Goal: Find specific page/section: Find specific page/section

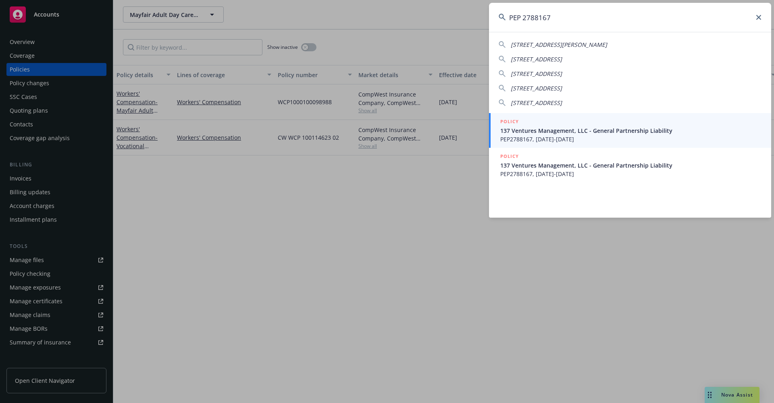
click at [561, 23] on input "PEP 2788167" at bounding box center [630, 17] width 282 height 29
drag, startPoint x: 552, startPoint y: 17, endPoint x: 466, endPoint y: 17, distance: 85.5
click at [466, 17] on div "PEP 2788167 [STREET_ADDRESS][PERSON_NAME] [STREET_ADDRESS] [STREET_ADDRESS] # A…" at bounding box center [387, 201] width 774 height 403
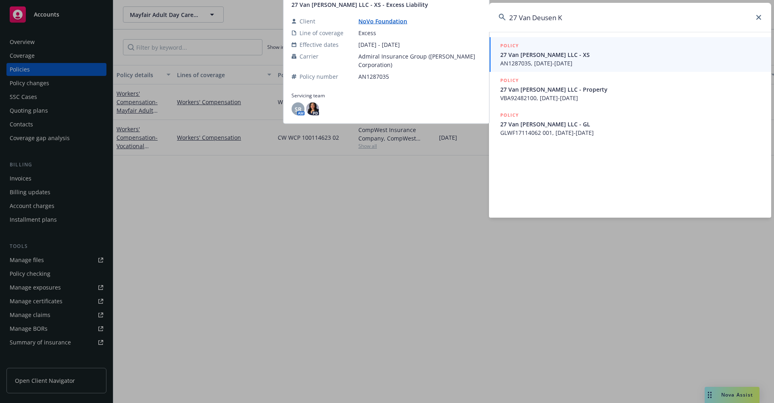
type input "27 Van Deusen K"
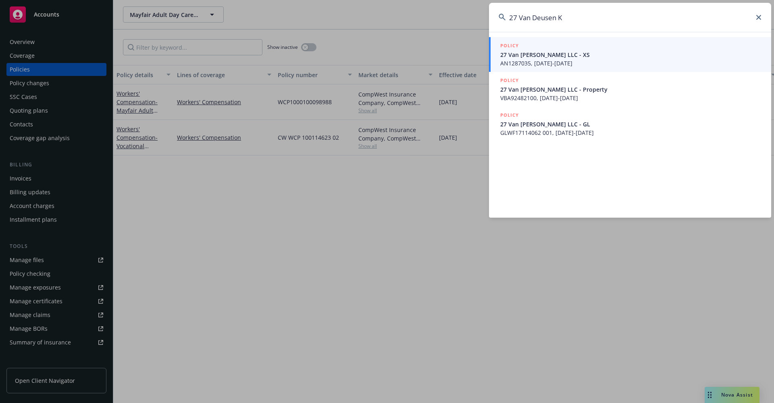
drag, startPoint x: 574, startPoint y: 17, endPoint x: 492, endPoint y: 17, distance: 82.7
click at [492, 17] on input "27 Van Deusen K" at bounding box center [630, 17] width 282 height 29
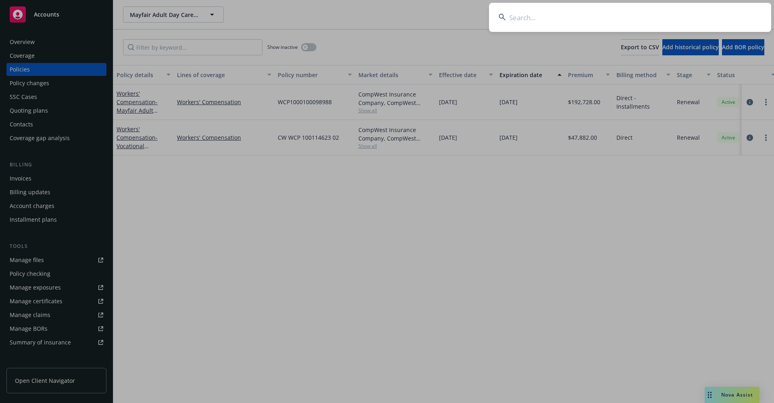
paste input "Emanate Health"
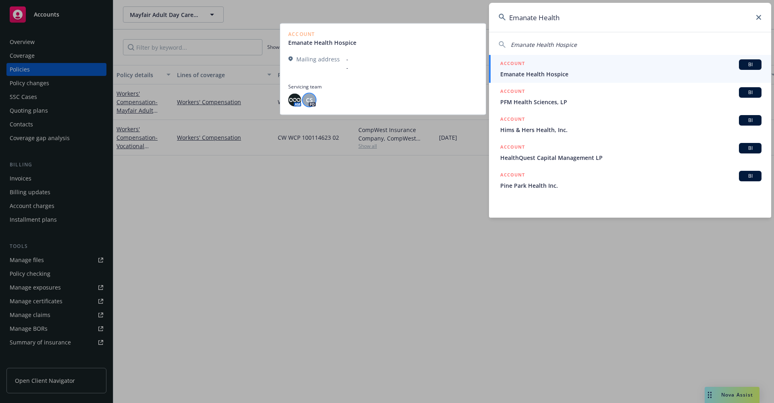
type input "Emanate Health"
click at [307, 102] on span "CS" at bounding box center [309, 100] width 7 height 8
click at [294, 101] on img at bounding box center [294, 99] width 13 height 13
click at [550, 74] on span "Emanate Health Hospice" at bounding box center [631, 74] width 261 height 8
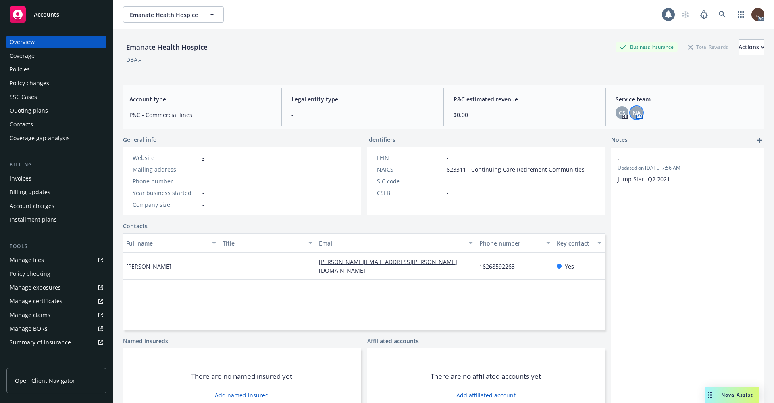
click at [633, 110] on span "NA" at bounding box center [637, 112] width 8 height 8
click at [478, 75] on div "Emanate Health Hospice Business Insurance Total Rewards Actions DBA: -" at bounding box center [444, 53] width 642 height 49
click at [28, 113] on div "Quoting plans" at bounding box center [29, 110] width 38 height 13
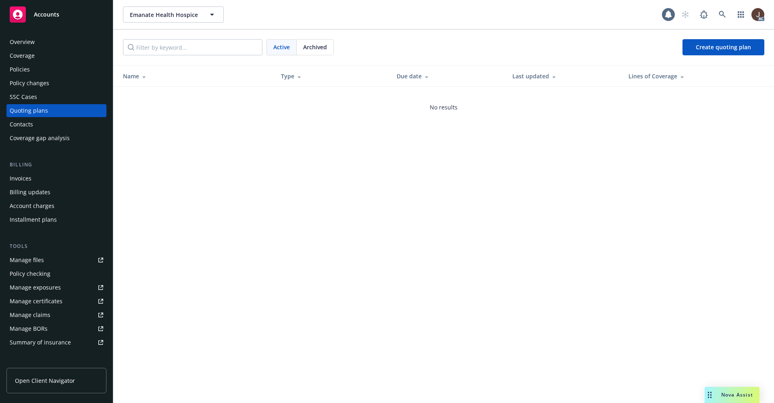
click at [20, 96] on div "SSC Cases" at bounding box center [23, 96] width 27 height 13
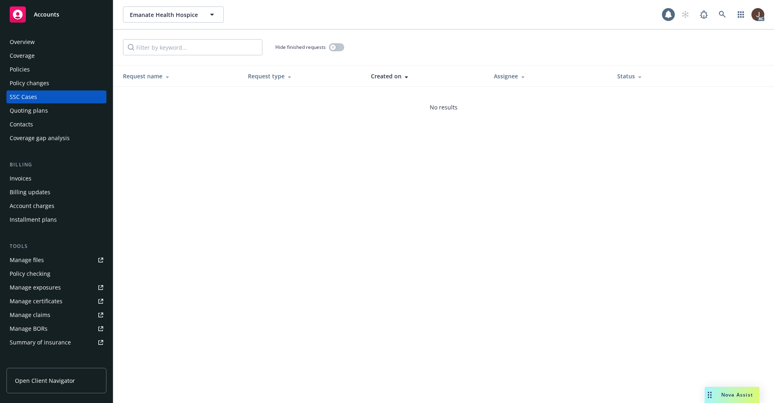
click at [188, 169] on div "Emanate Health Hospice Emanate Health Hospice AC Hide finished requests Request…" at bounding box center [443, 201] width 661 height 403
click at [721, 12] on icon at bounding box center [722, 14] width 7 height 7
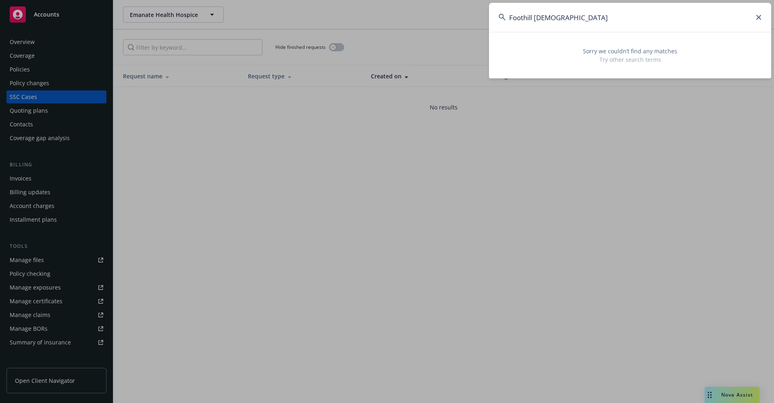
type input "Foothill [DEMOGRAPHIC_DATA]"
drag, startPoint x: 585, startPoint y: 15, endPoint x: 494, endPoint y: 15, distance: 91.2
click at [494, 15] on input "Foothill [DEMOGRAPHIC_DATA]" at bounding box center [630, 17] width 282 height 29
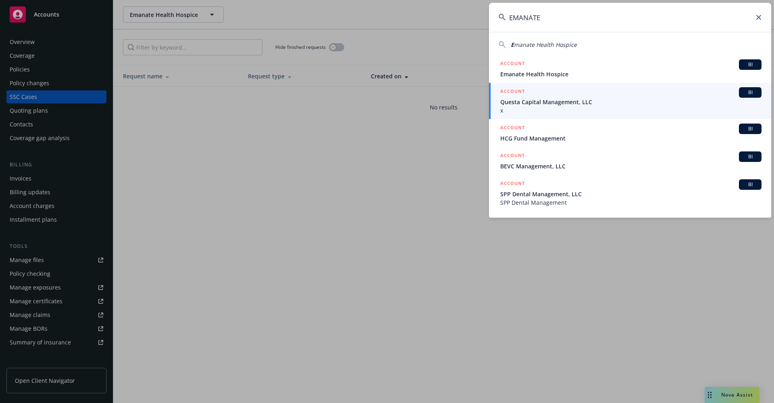
click at [566, 15] on input "EMANATE" at bounding box center [630, 17] width 282 height 29
drag, startPoint x: 551, startPoint y: 13, endPoint x: 510, endPoint y: 17, distance: 41.3
click at [510, 17] on input "EMANATE" at bounding box center [630, 17] width 282 height 29
paste input "Centrus Energy"
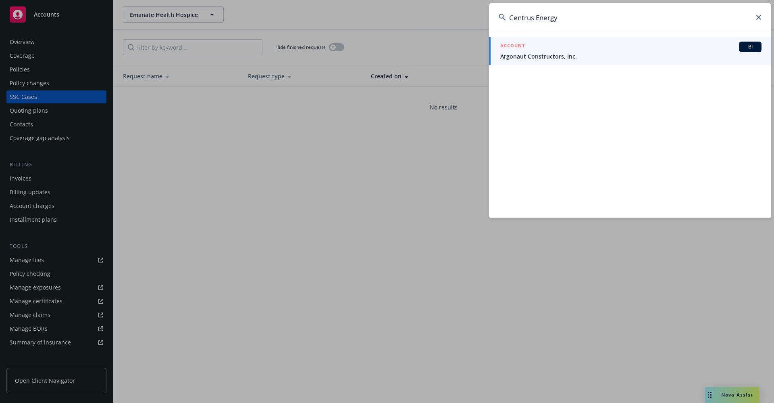
click at [581, 16] on input "Centrus Energy" at bounding box center [630, 17] width 282 height 29
drag, startPoint x: 577, startPoint y: 18, endPoint x: 466, endPoint y: 22, distance: 111.0
click at [466, 22] on div "Centrus Energy ACCOUNT BI Argonaut Constructors, Inc." at bounding box center [387, 201] width 774 height 403
paste input
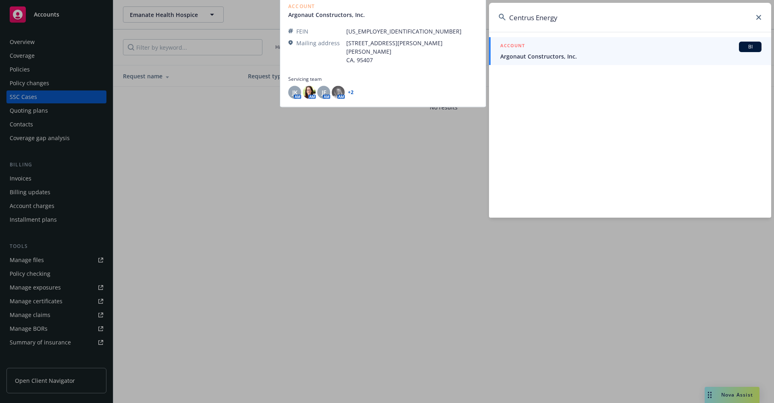
type input "Centrus Energy"
click at [540, 58] on span "Argonaut Constructors, Inc." at bounding box center [631, 56] width 261 height 8
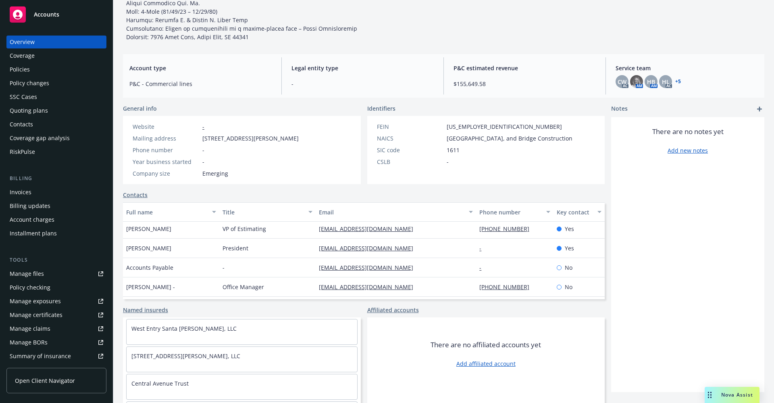
scroll to position [116, 0]
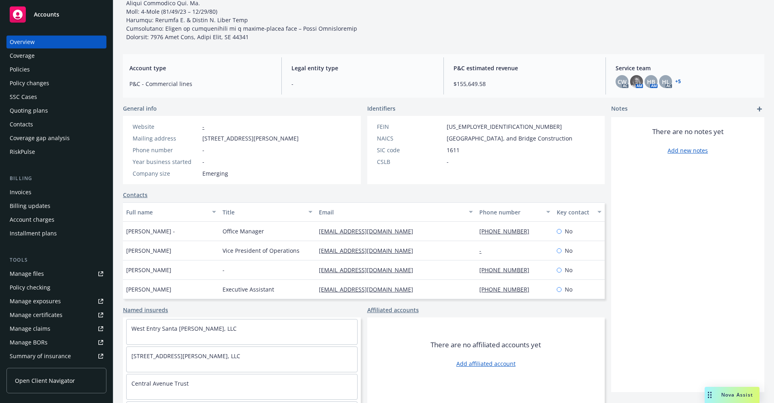
click at [22, 112] on div "Quoting plans" at bounding box center [29, 110] width 38 height 13
